Goal: Book appointment/travel/reservation

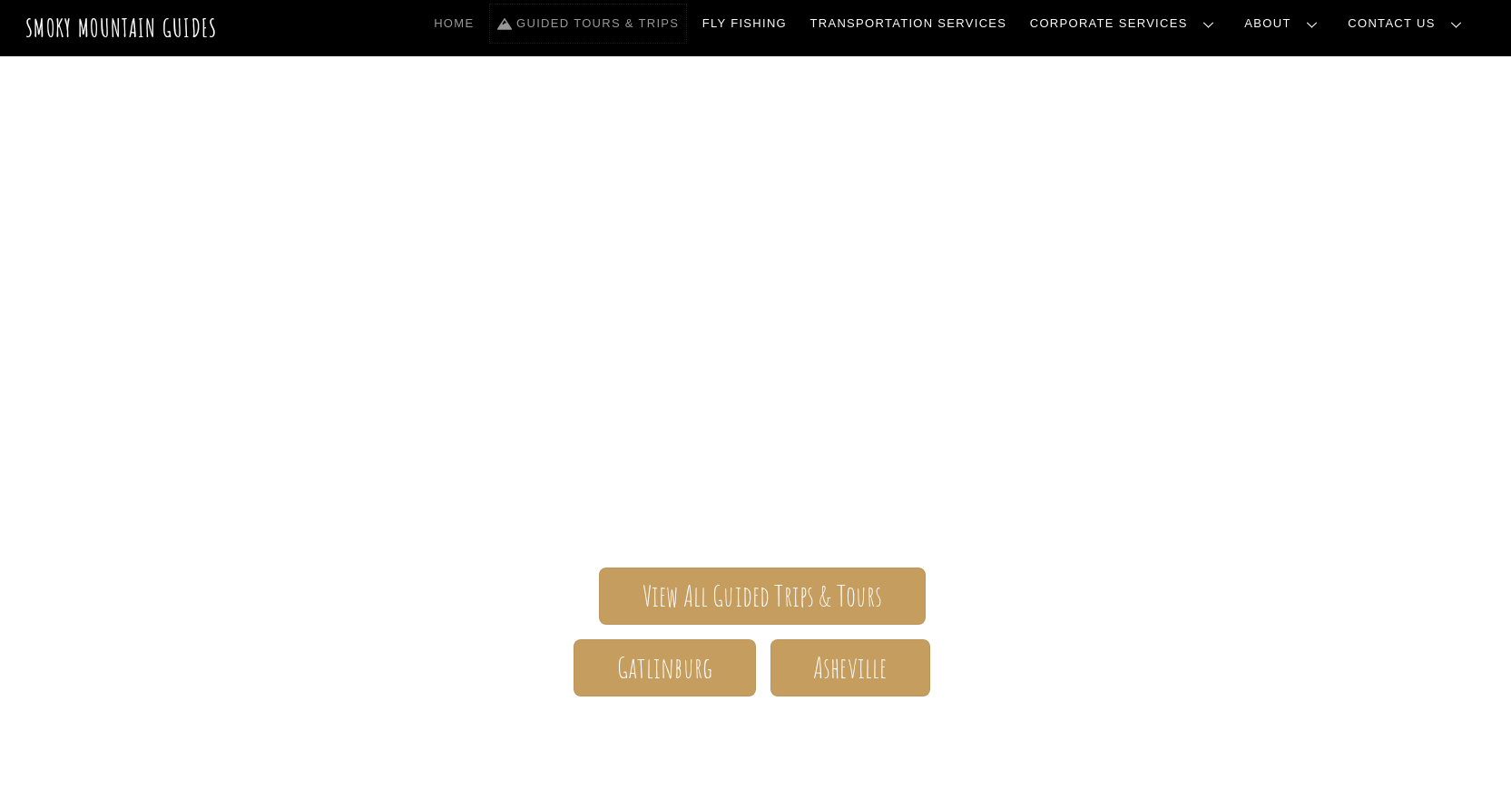
click at [686, 19] on link "Guided Tours & Trips" at bounding box center [588, 24] width 196 height 38
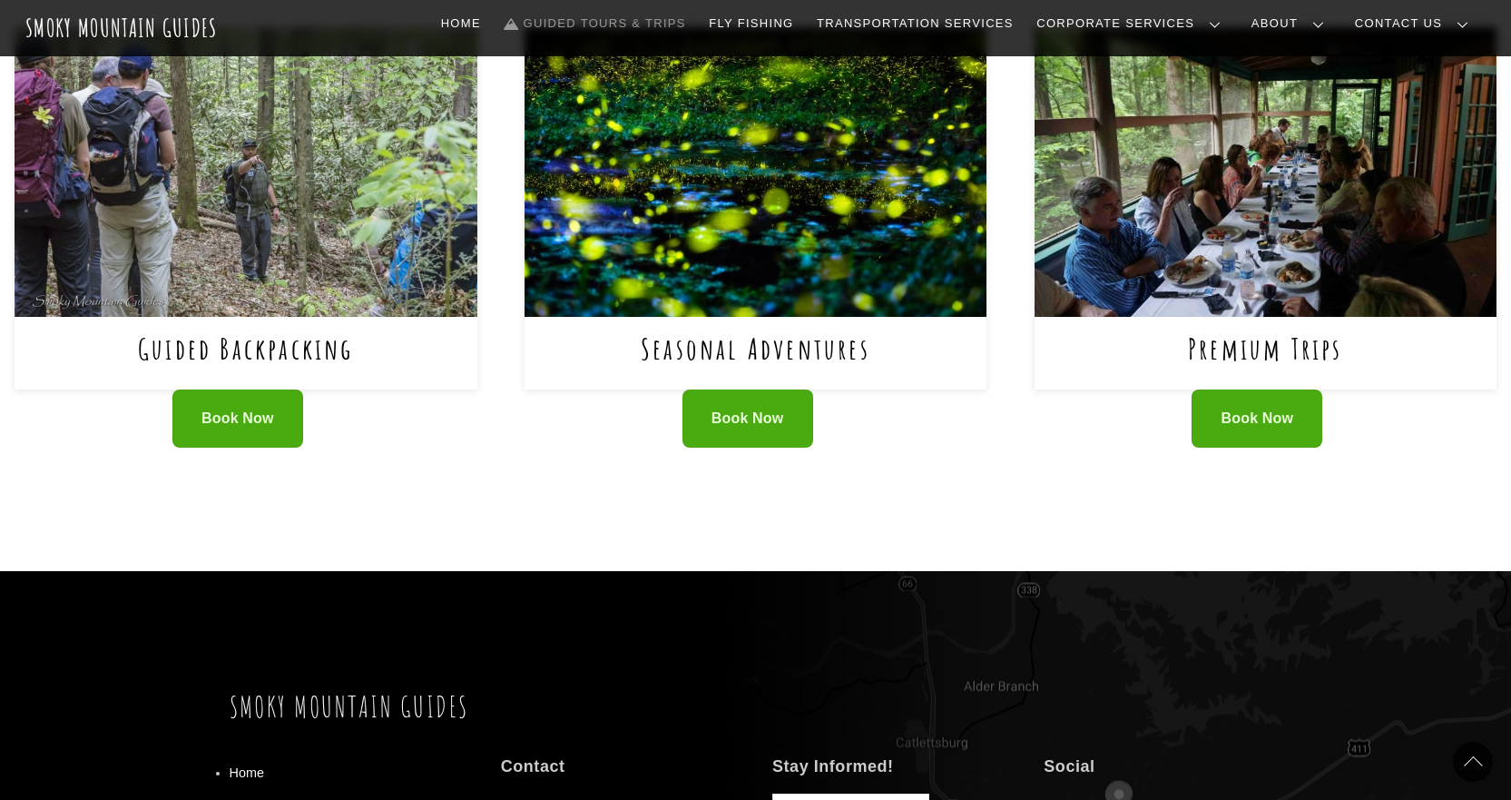
scroll to position [1271, 0]
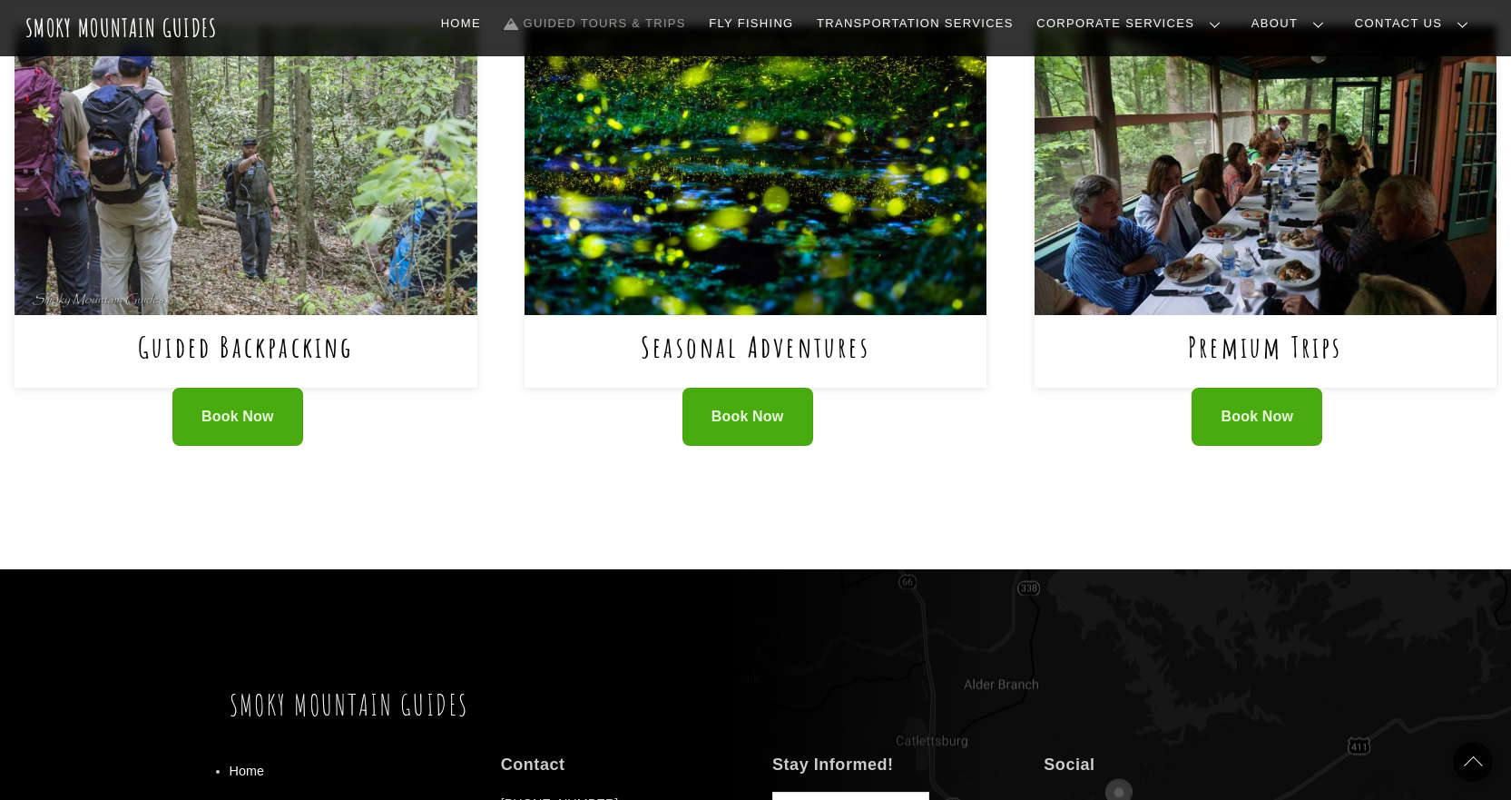
click at [736, 325] on div "Seasonal Adventures" at bounding box center [756, 351] width 463 height 73
click at [746, 423] on span "Book Now" at bounding box center [748, 417] width 73 height 19
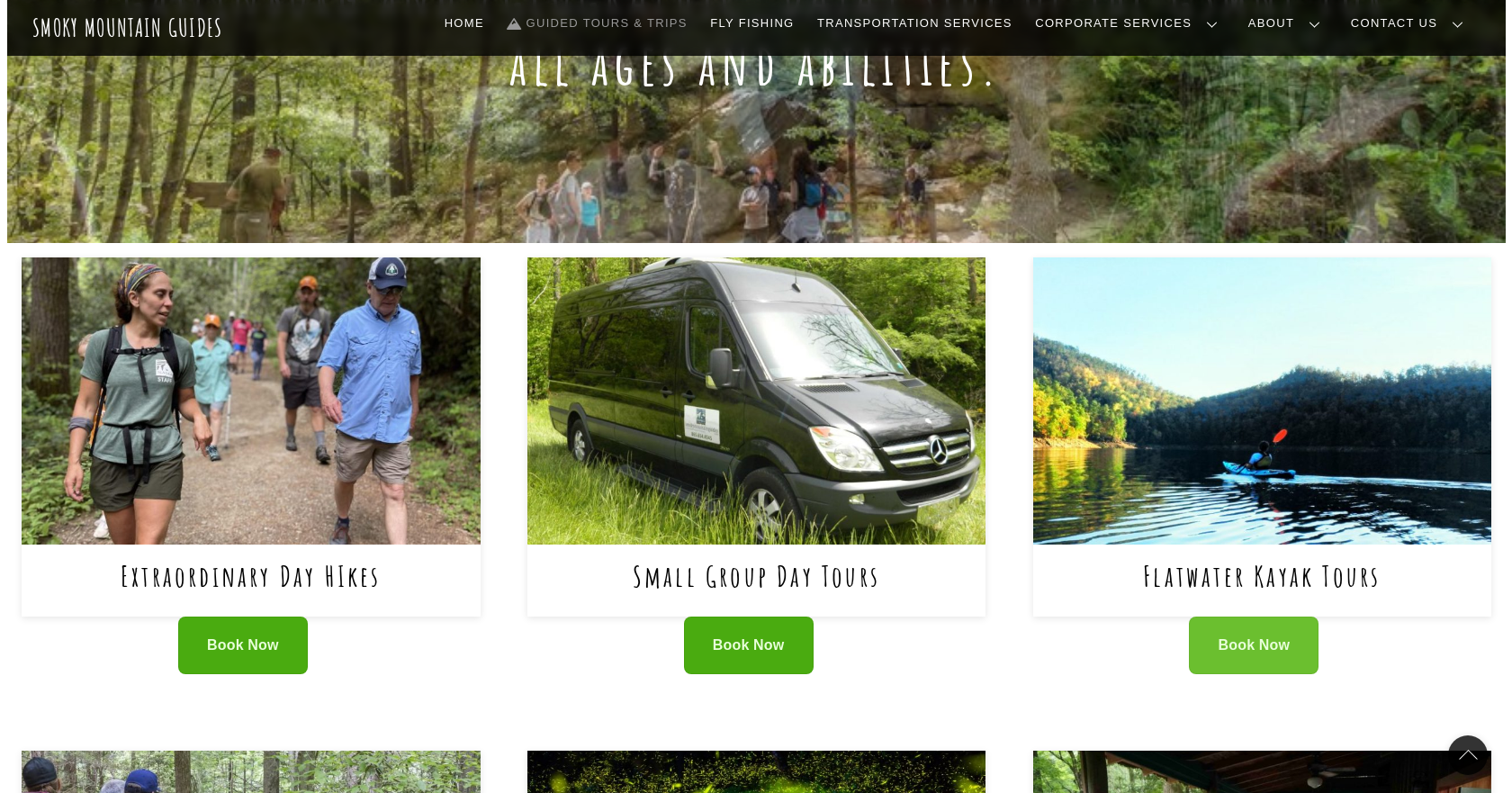
scroll to position [810, 0]
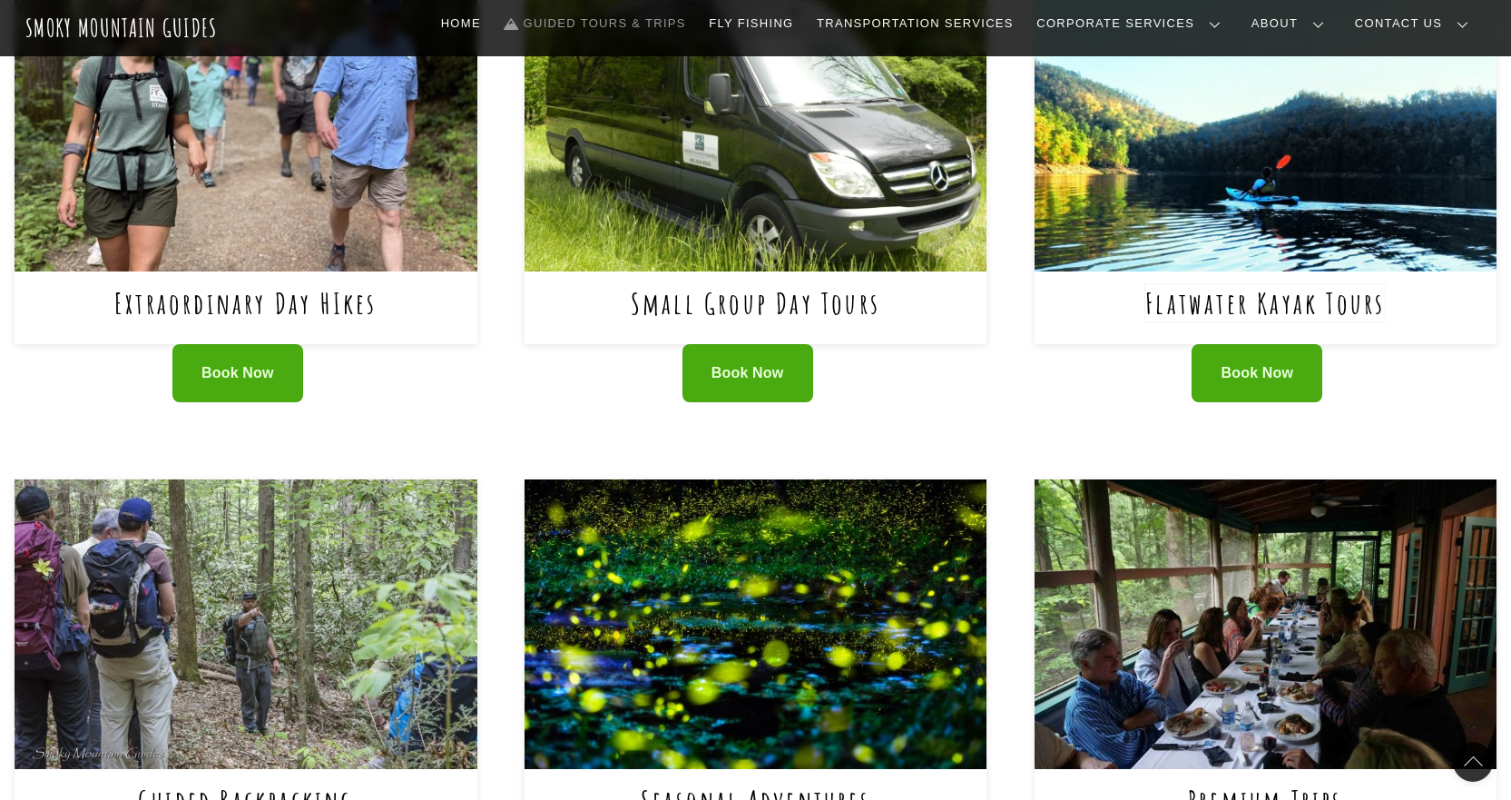
click at [1297, 291] on link "Flatwater Kayak Tours" at bounding box center [1266, 302] width 240 height 37
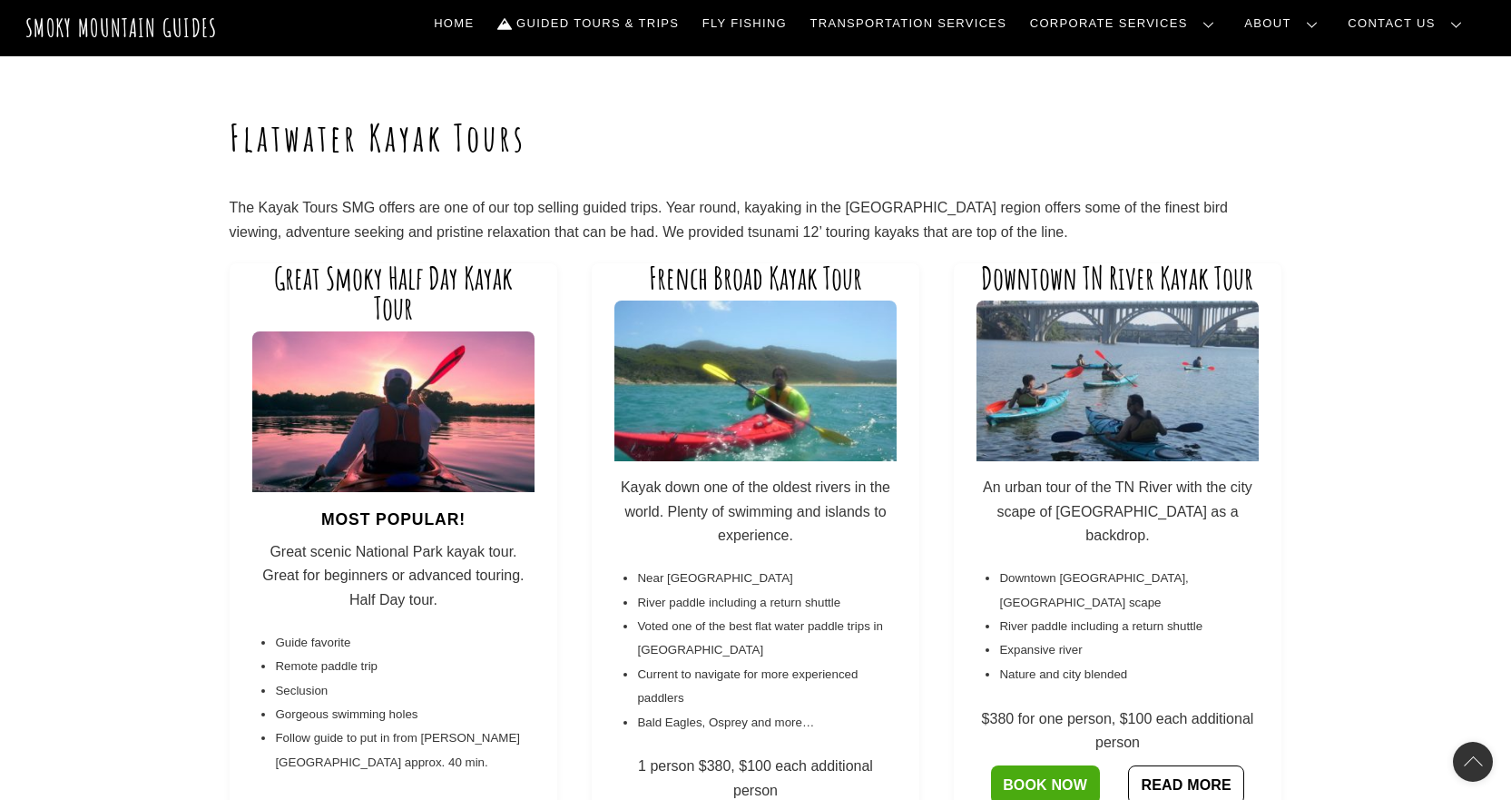
scroll to position [91, 0]
